Goal: Check status: Check status

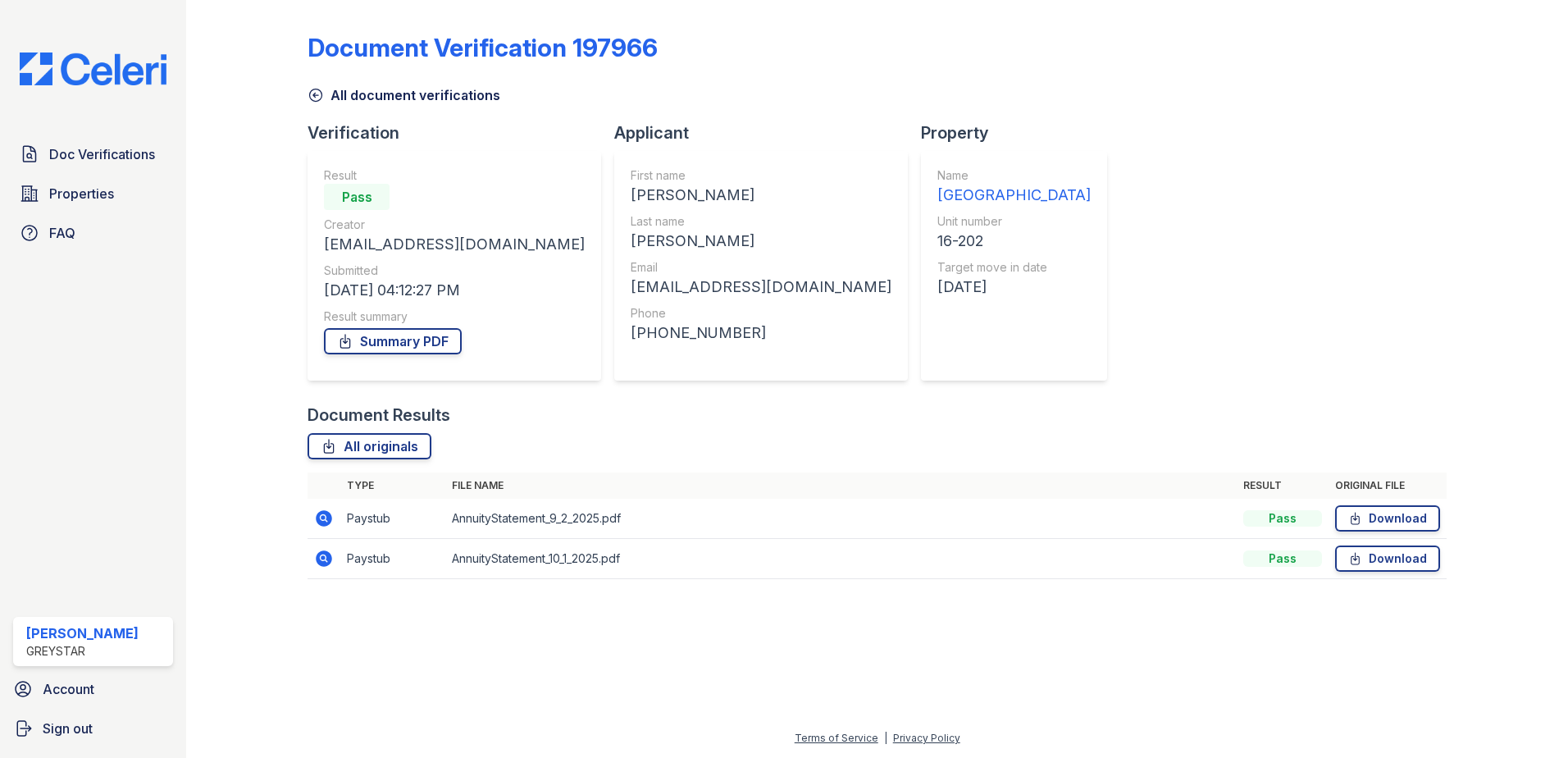
click at [309, 90] on icon at bounding box center [315, 95] width 17 height 17
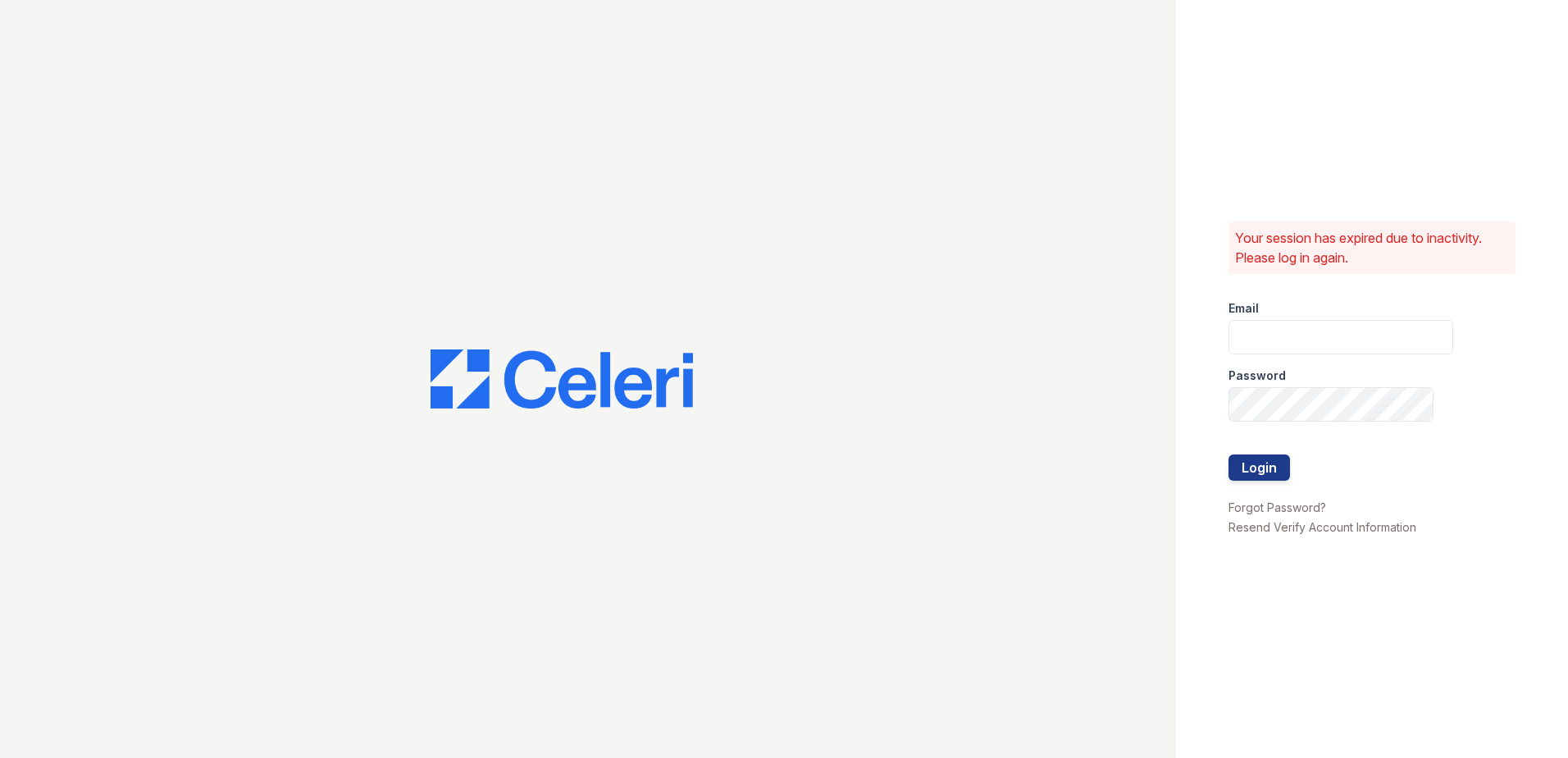
type input "joshua.patterson@greystar.com"
click at [1245, 470] on button "Login" at bounding box center [1259, 467] width 62 height 26
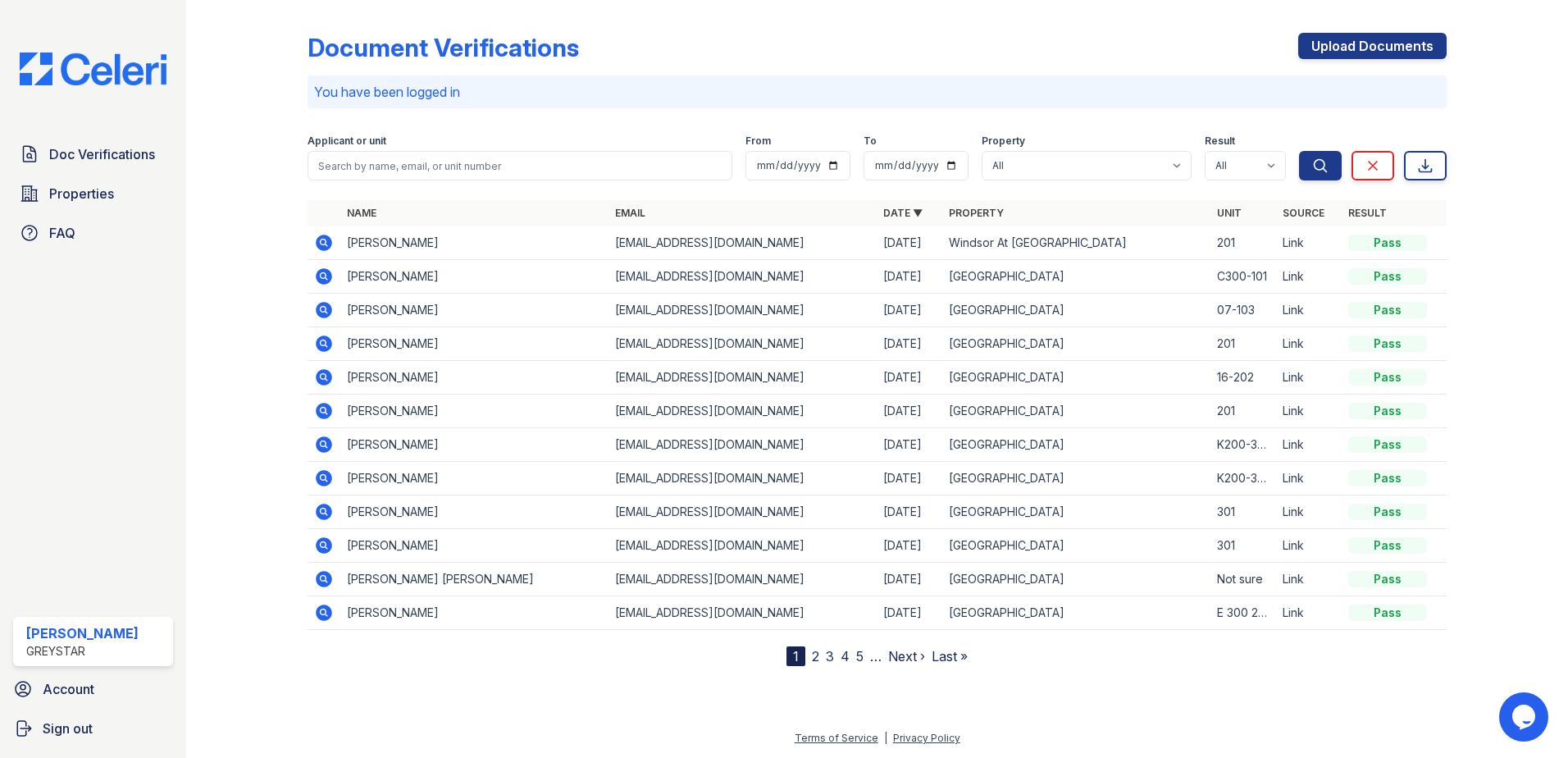
click at [812, 657] on link "2" at bounding box center [816, 655] width 8 height 17
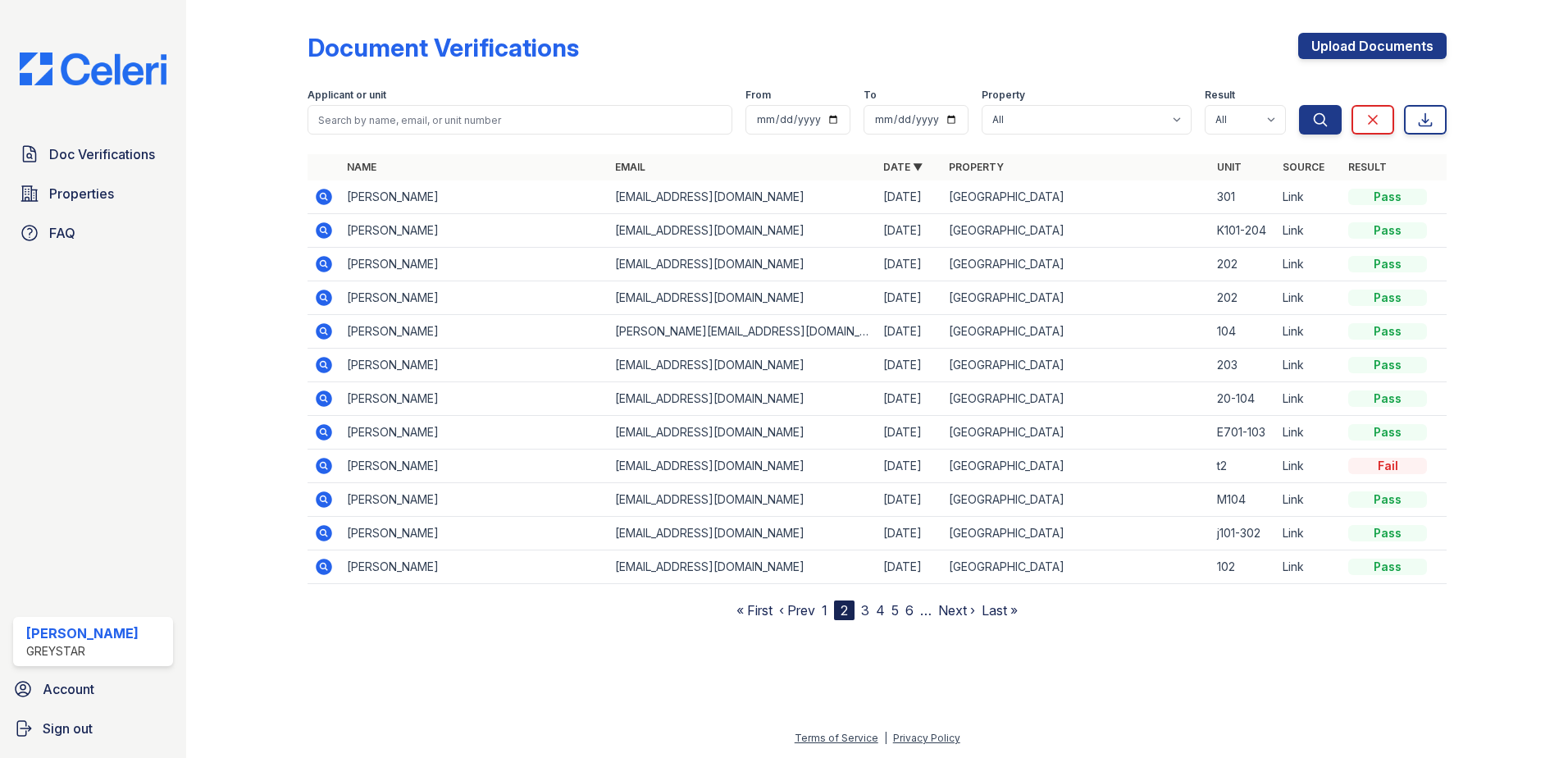
click at [823, 611] on link "1" at bounding box center [825, 610] width 6 height 17
click at [327, 366] on icon at bounding box center [324, 365] width 20 height 20
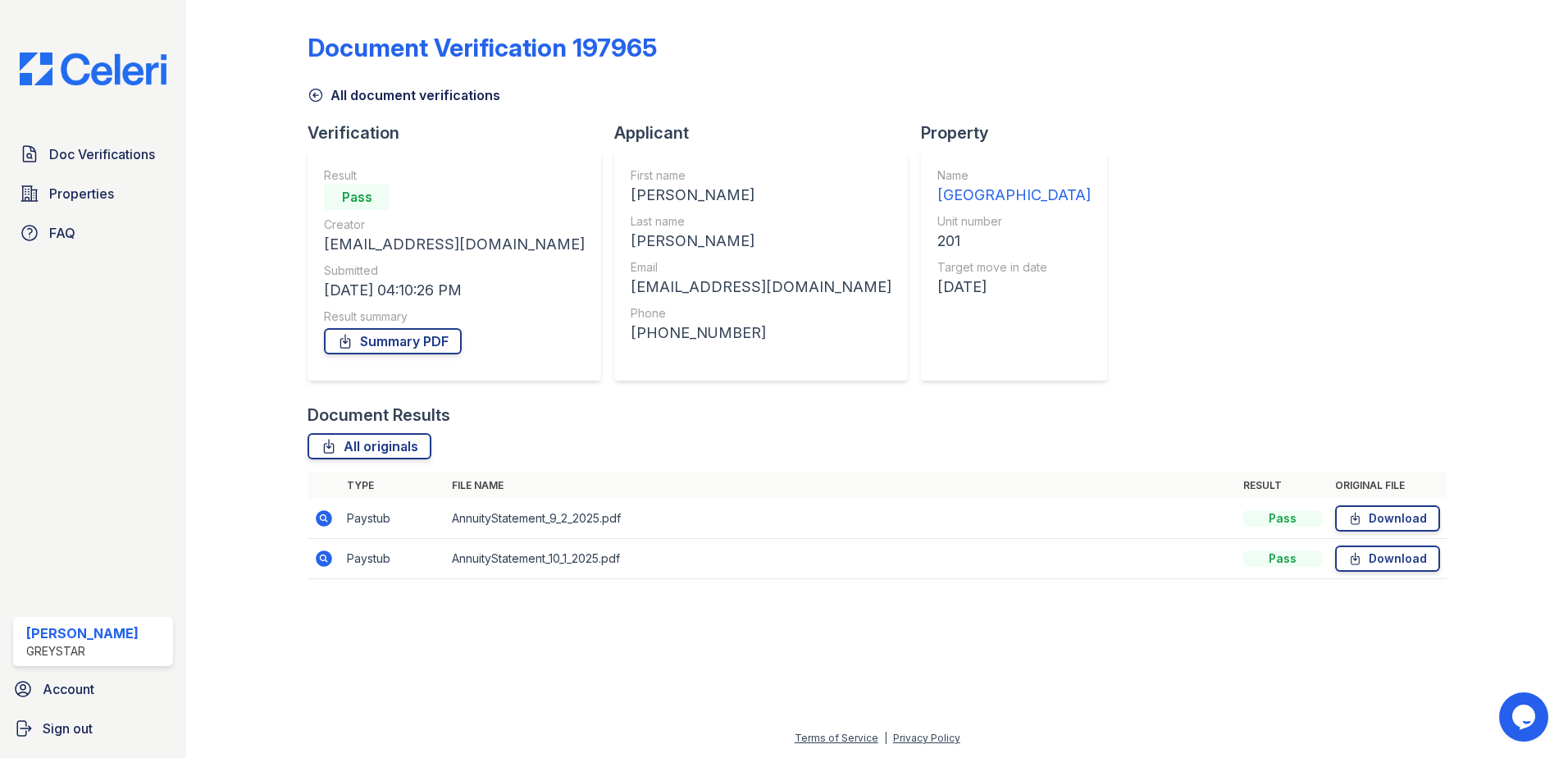
click at [325, 555] on icon at bounding box center [324, 558] width 20 height 20
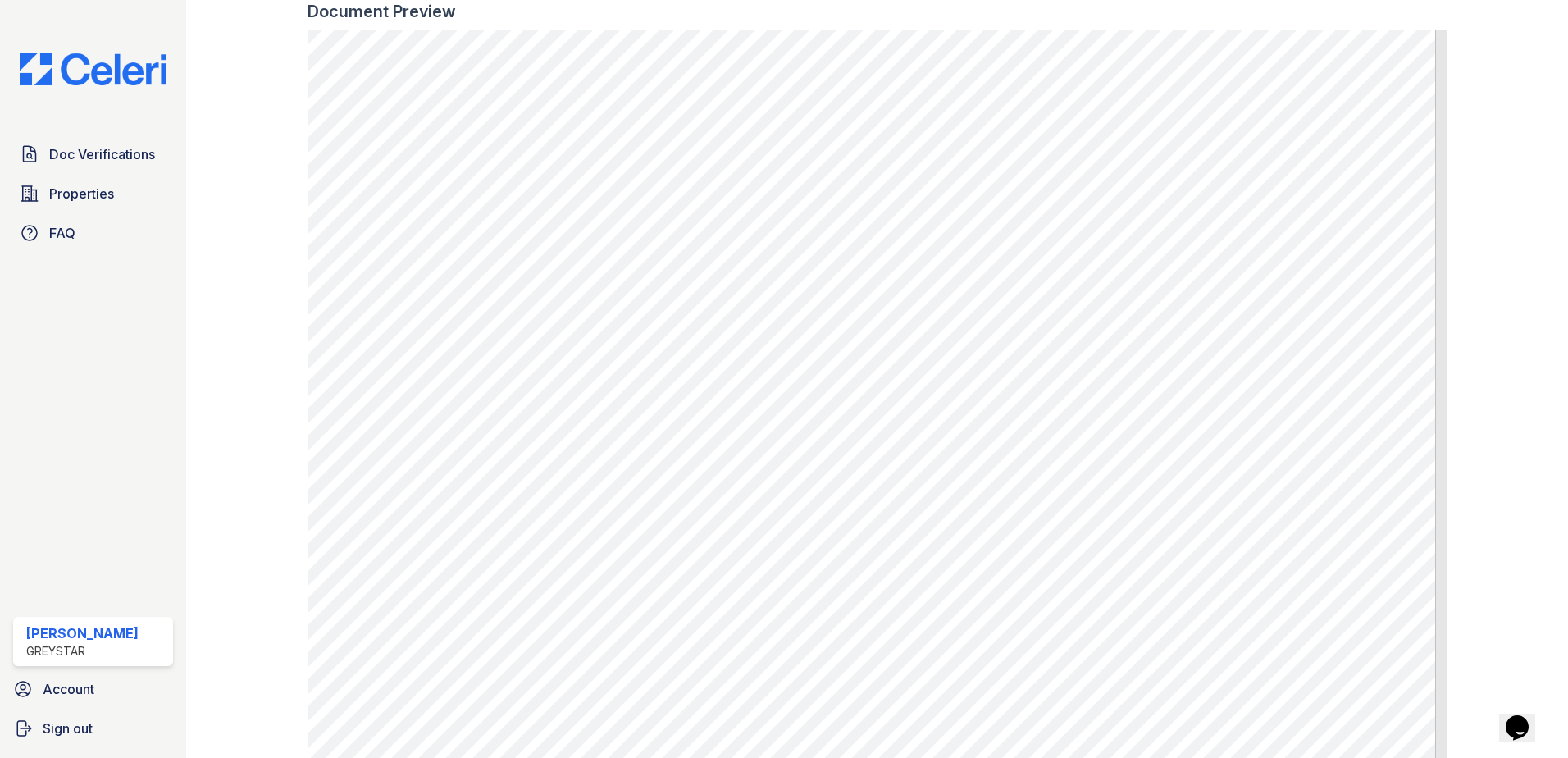
scroll to position [820, 0]
